Goal: Navigation & Orientation: Find specific page/section

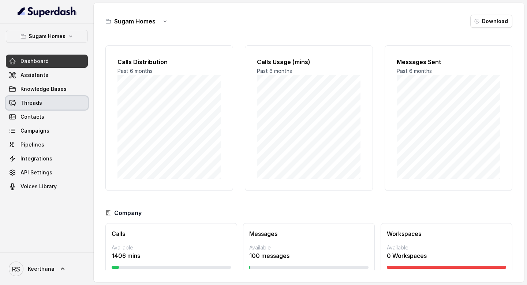
click at [37, 100] on span "Threads" at bounding box center [31, 102] width 22 height 7
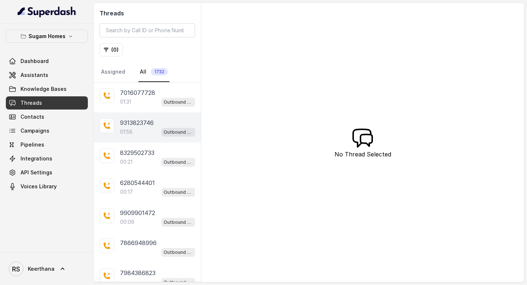
click at [140, 127] on div "01:56 Outbound - Hinglish" at bounding box center [157, 132] width 75 height 10
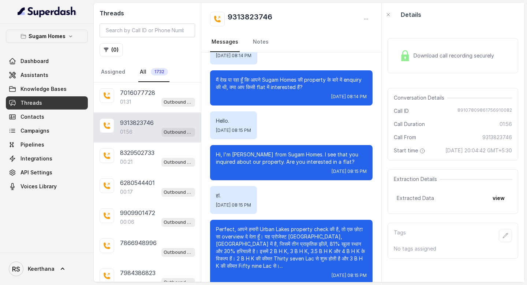
scroll to position [195, 0]
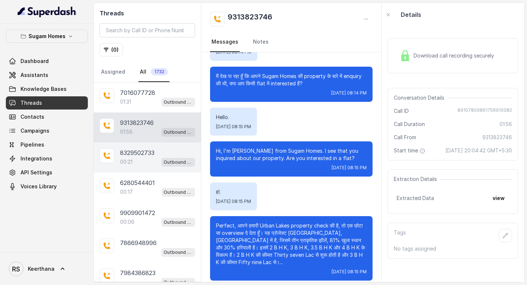
click at [147, 161] on div "00:21 Outbound - Hinglish" at bounding box center [157, 162] width 75 height 10
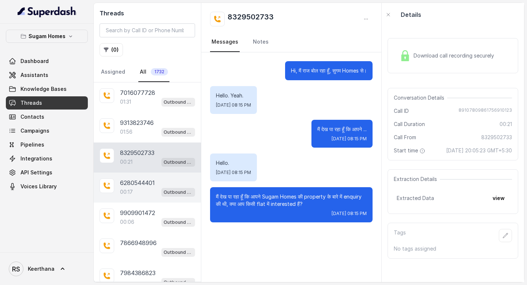
click at [142, 186] on p "6280544401" at bounding box center [137, 182] width 35 height 9
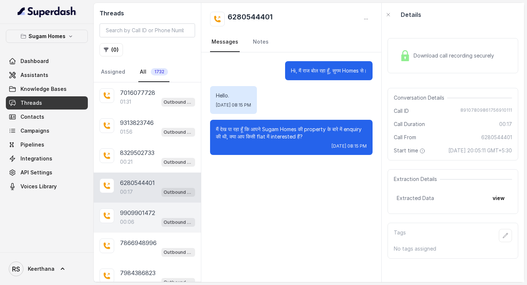
click at [138, 212] on p "9909901472" at bounding box center [137, 212] width 35 height 9
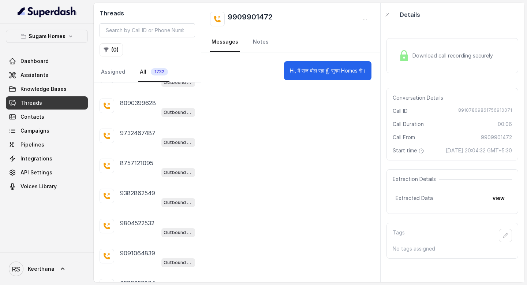
scroll to position [1313, 0]
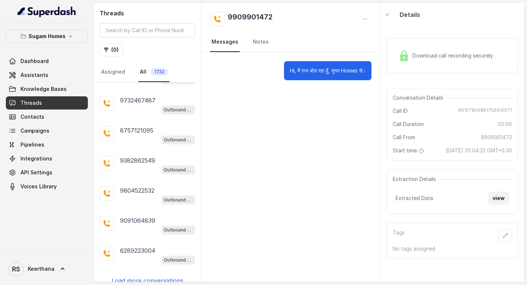
click at [498, 205] on button "view" at bounding box center [498, 197] width 21 height 13
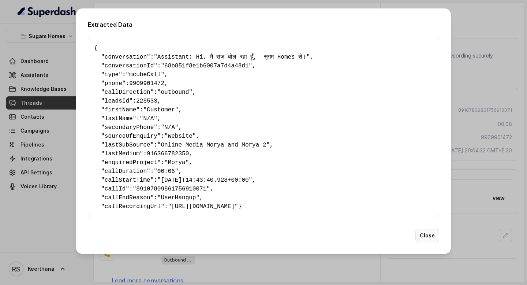
click at [420, 242] on button "Close" at bounding box center [427, 235] width 24 height 13
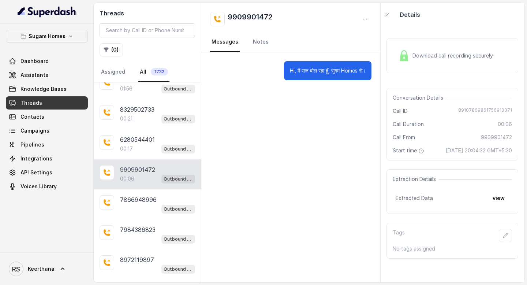
scroll to position [0, 0]
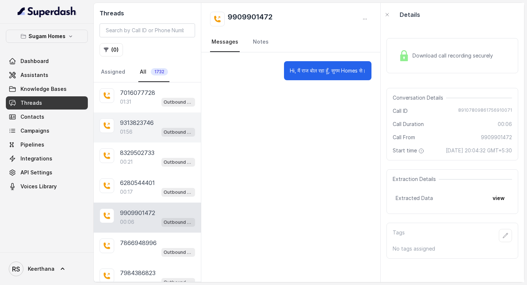
click at [142, 135] on div "01:56 Outbound - Hinglish" at bounding box center [157, 132] width 75 height 10
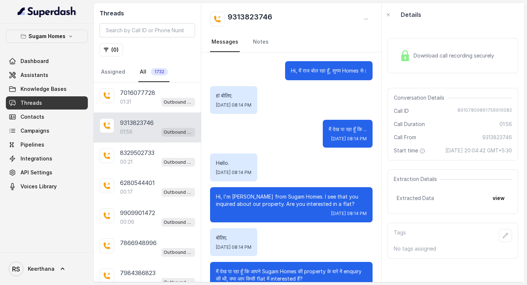
scroll to position [195, 0]
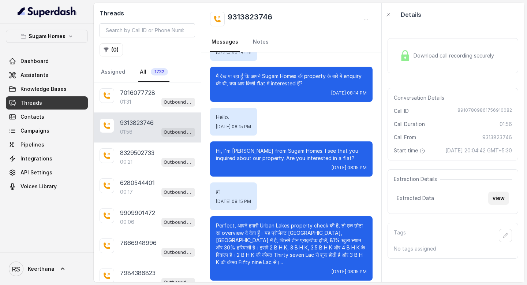
click at [494, 203] on button "view" at bounding box center [498, 197] width 21 height 13
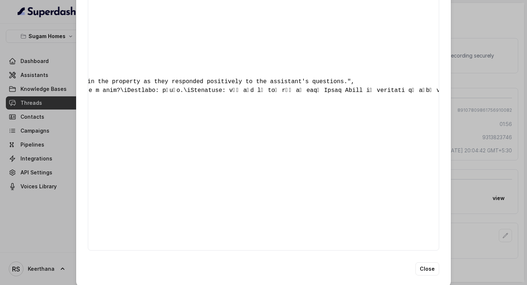
scroll to position [0, 899]
click at [424, 275] on button "Close" at bounding box center [427, 268] width 24 height 13
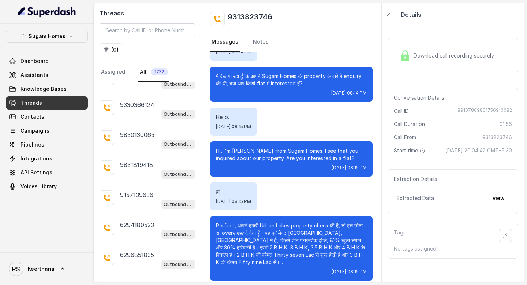
scroll to position [1313, 0]
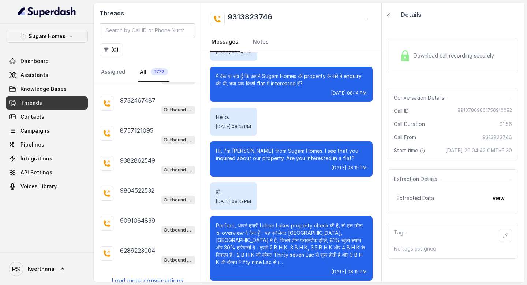
click at [53, 61] on link "Dashboard" at bounding box center [47, 61] width 82 height 13
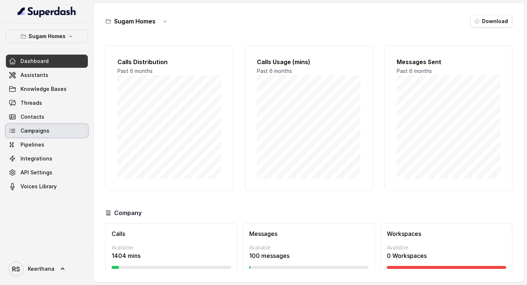
click at [39, 128] on span "Campaigns" at bounding box center [34, 130] width 29 height 7
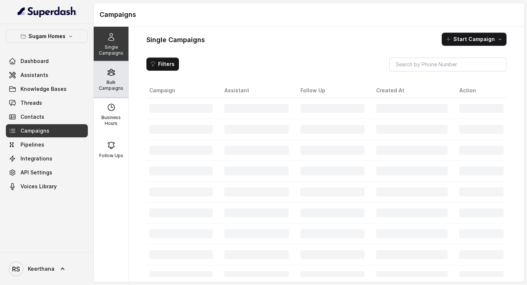
click at [114, 76] on icon at bounding box center [111, 72] width 9 height 9
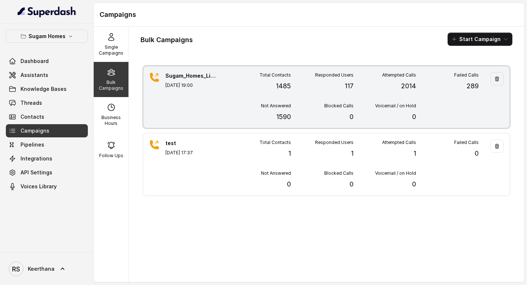
click at [252, 78] on div "Total Contacts 1485" at bounding box center [259, 81] width 63 height 19
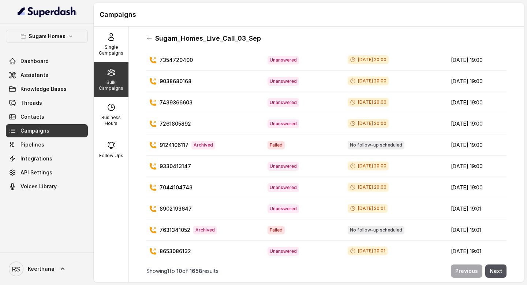
scroll to position [20, 0]
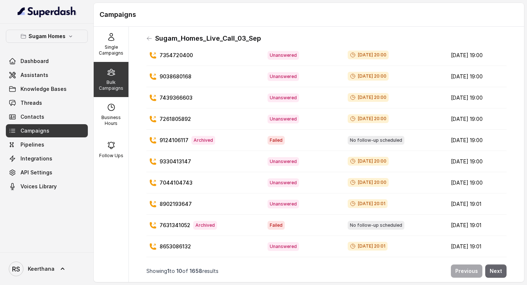
click at [491, 272] on button "Next" at bounding box center [495, 270] width 21 height 13
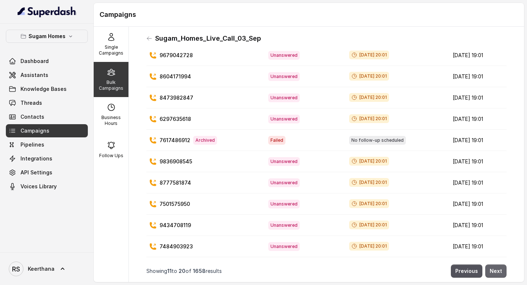
click at [502, 273] on button "Next" at bounding box center [495, 270] width 21 height 13
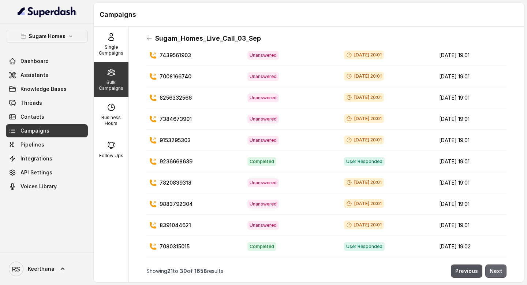
click at [502, 273] on button "Next" at bounding box center [495, 270] width 21 height 13
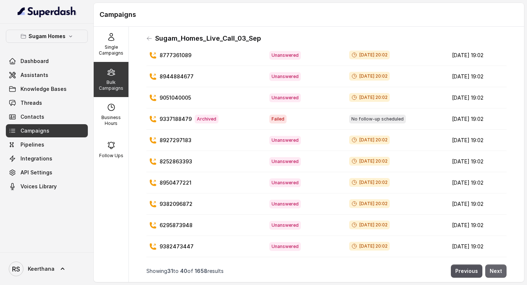
click at [502, 273] on button "Next" at bounding box center [495, 270] width 21 height 13
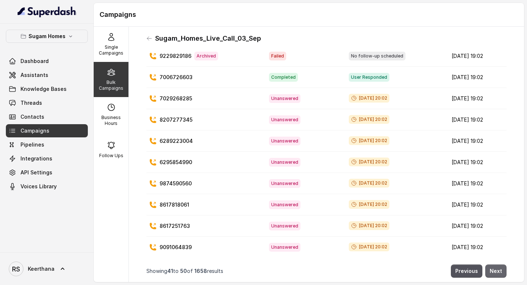
click at [502, 273] on button "Next" at bounding box center [495, 270] width 21 height 13
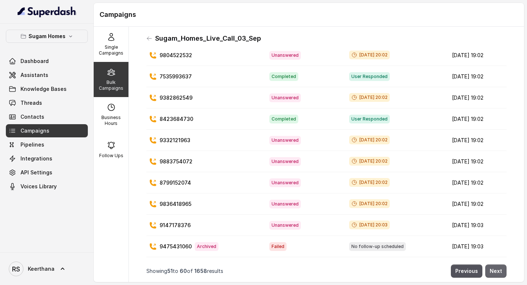
click at [502, 273] on button "Next" at bounding box center [495, 270] width 21 height 13
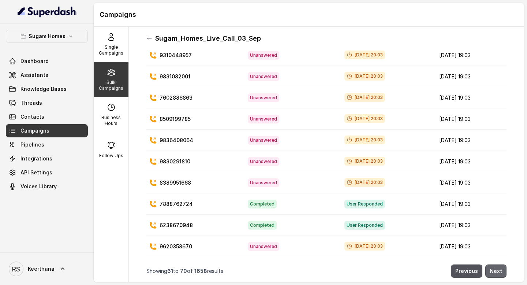
click at [502, 273] on button "Next" at bounding box center [495, 270] width 21 height 13
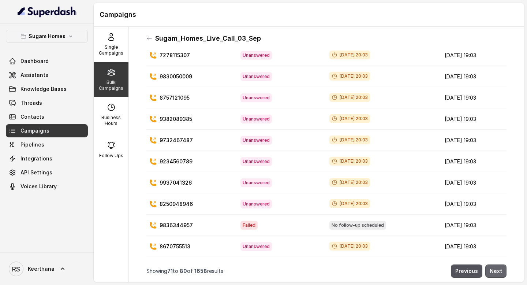
click at [502, 273] on button "Next" at bounding box center [495, 270] width 21 height 13
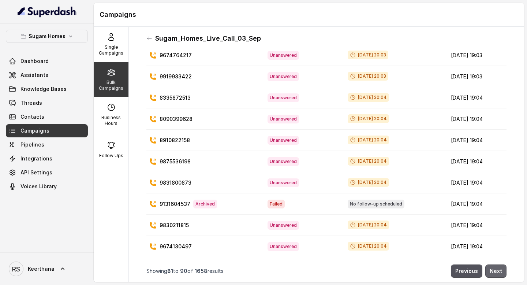
click at [502, 273] on button "Next" at bounding box center [495, 270] width 21 height 13
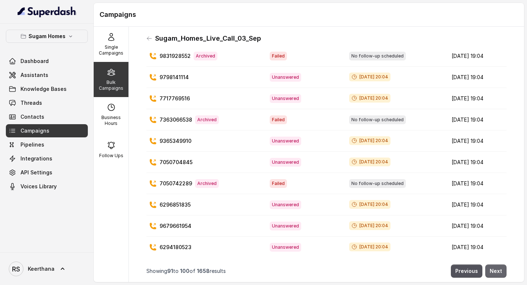
click at [502, 273] on button "Next" at bounding box center [495, 270] width 21 height 13
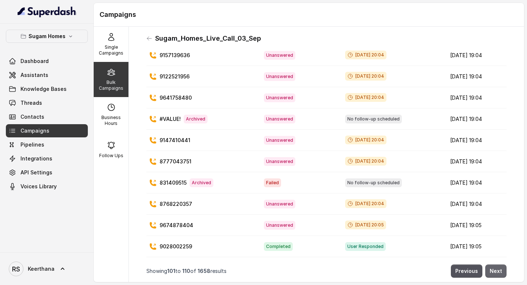
click at [502, 273] on button "Next" at bounding box center [495, 270] width 21 height 13
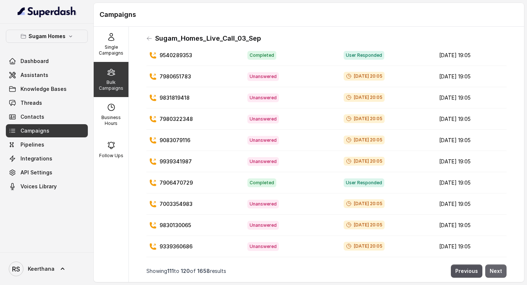
click at [502, 273] on button "Next" at bounding box center [495, 270] width 21 height 13
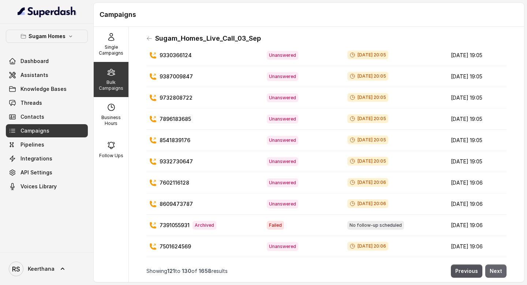
click at [502, 273] on button "Next" at bounding box center [495, 270] width 21 height 13
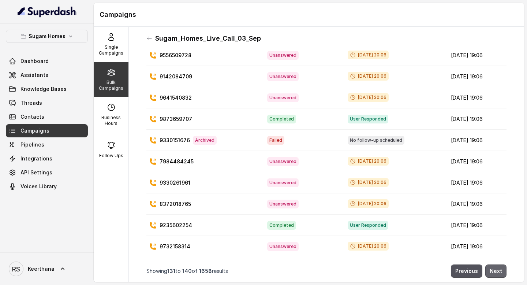
click at [502, 273] on button "Next" at bounding box center [495, 270] width 21 height 13
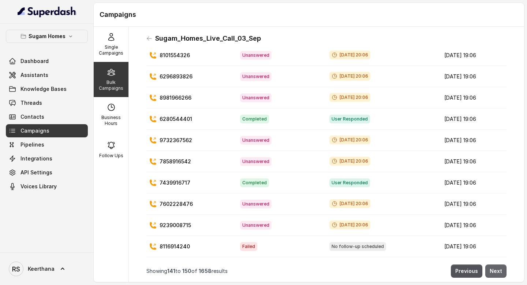
click at [502, 273] on button "Next" at bounding box center [495, 270] width 21 height 13
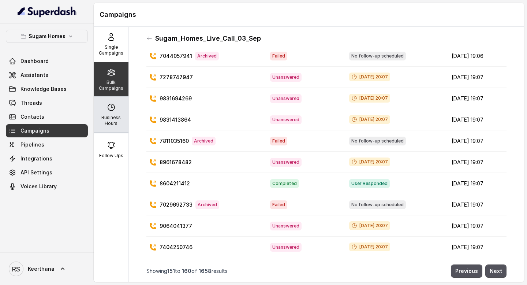
click at [115, 126] on p "Business Hours" at bounding box center [111, 121] width 29 height 12
select select "Asia/Kolkata"
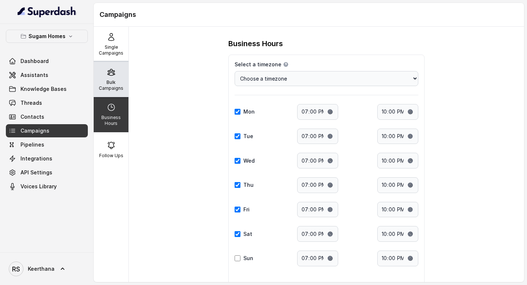
click at [116, 83] on p "Bulk Campaigns" at bounding box center [111, 85] width 29 height 12
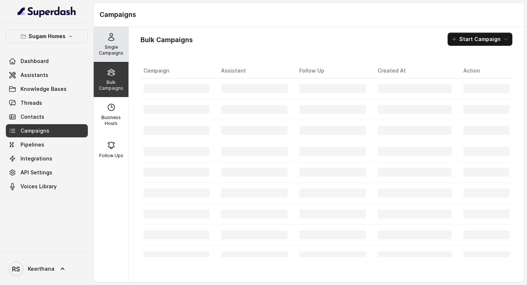
click at [119, 36] on div "Single Campaigns" at bounding box center [111, 44] width 35 height 35
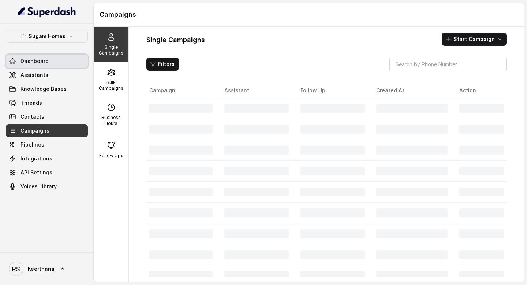
click at [49, 61] on link "Dashboard" at bounding box center [47, 61] width 82 height 13
